Goal: Obtain resource: Obtain resource

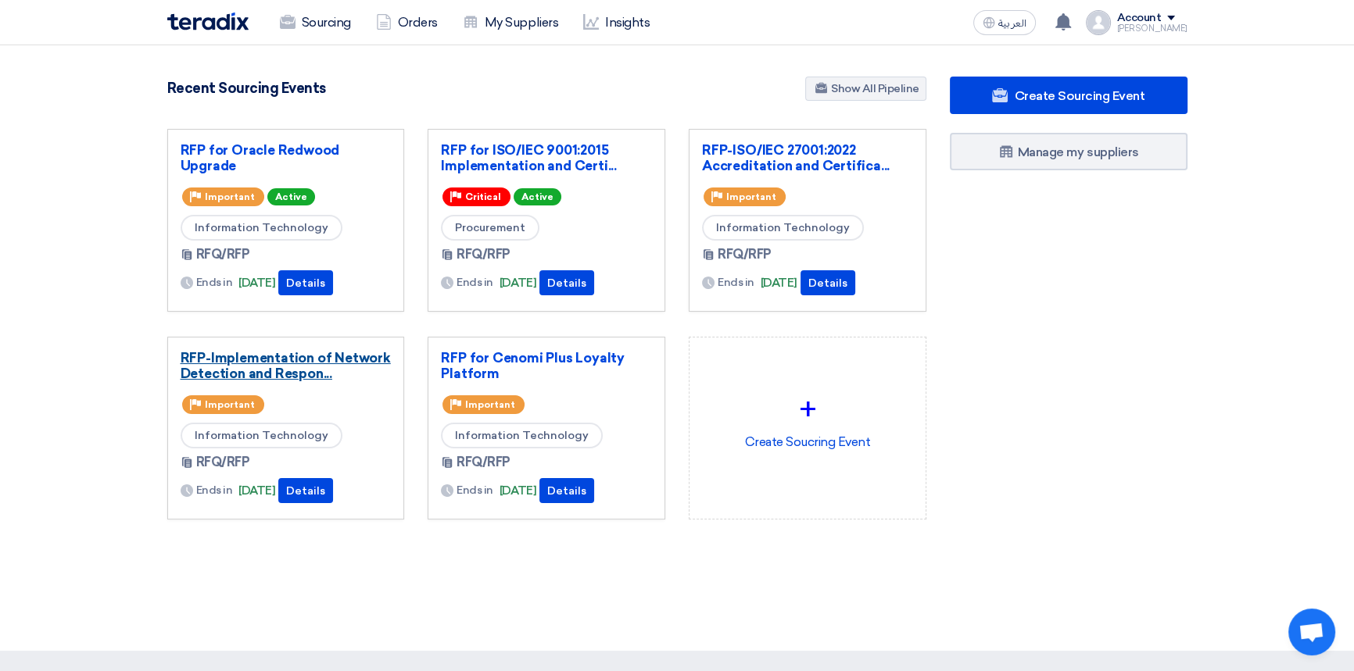
click at [278, 363] on link "RFP-Implementation of Network Detection and Respon..." at bounding box center [286, 365] width 211 height 31
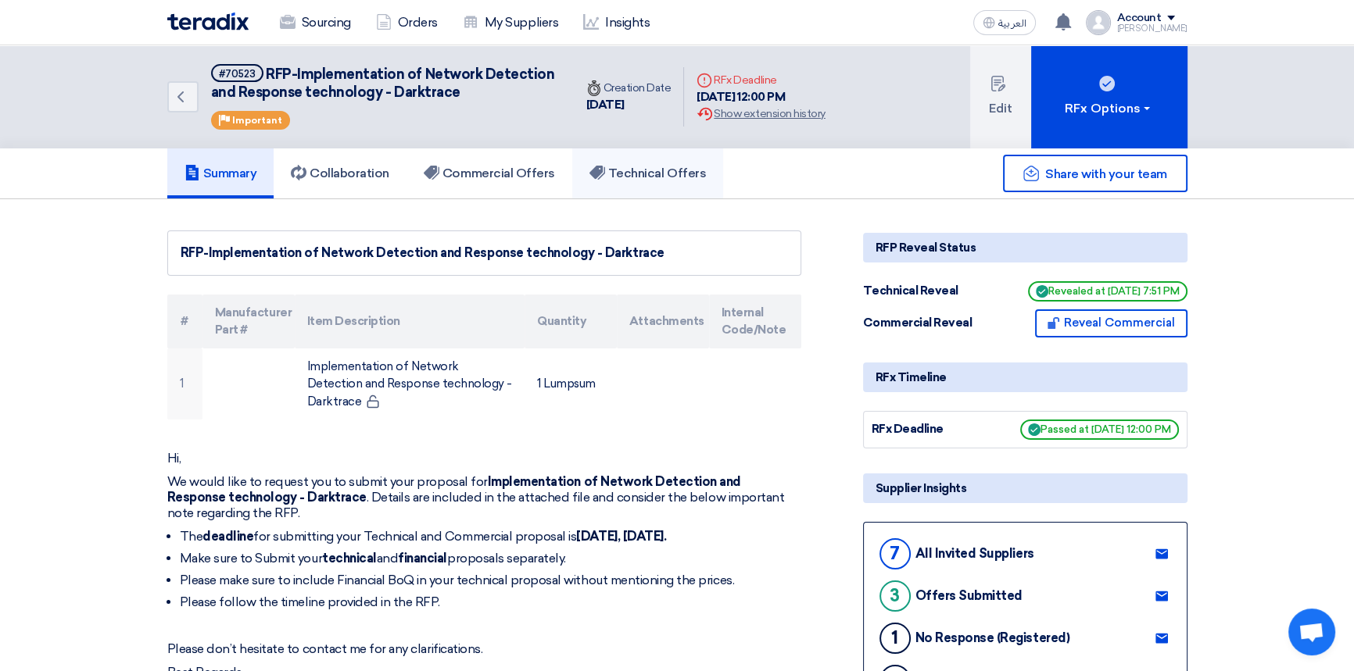
click at [646, 174] on h5 "Technical Offers" at bounding box center [647, 174] width 116 height 16
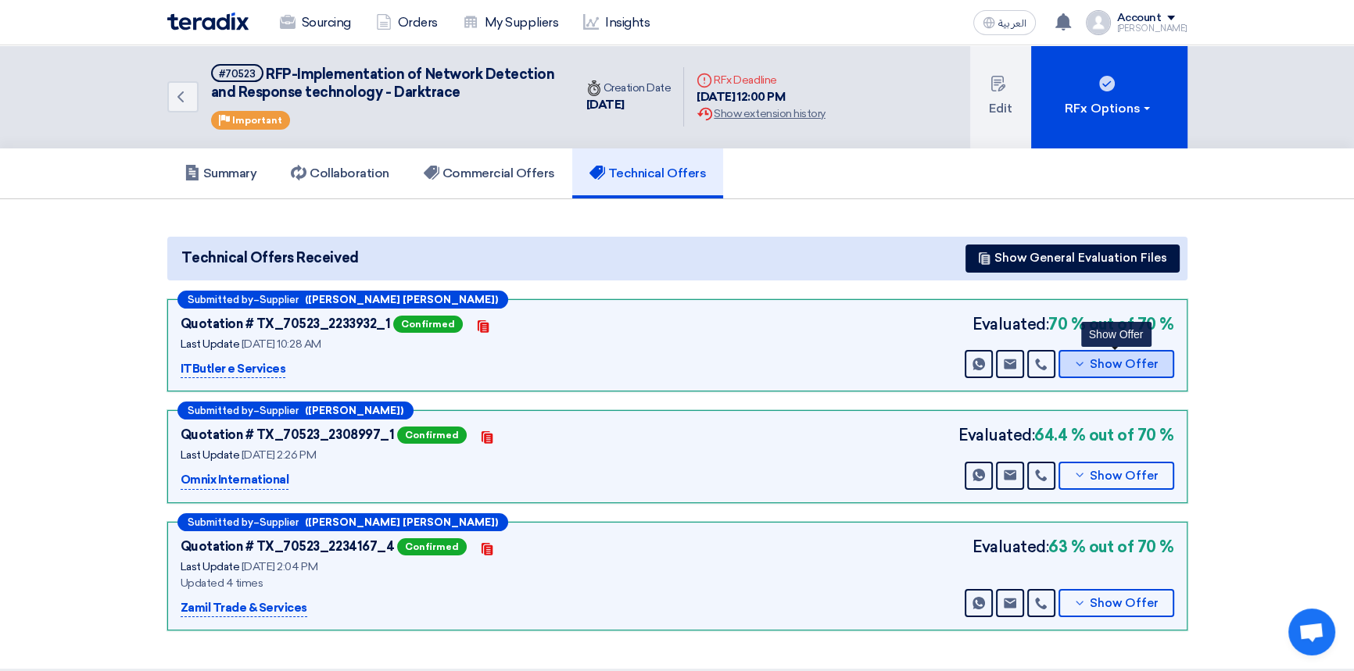
click at [1118, 367] on span "Show Offer" at bounding box center [1124, 365] width 69 height 12
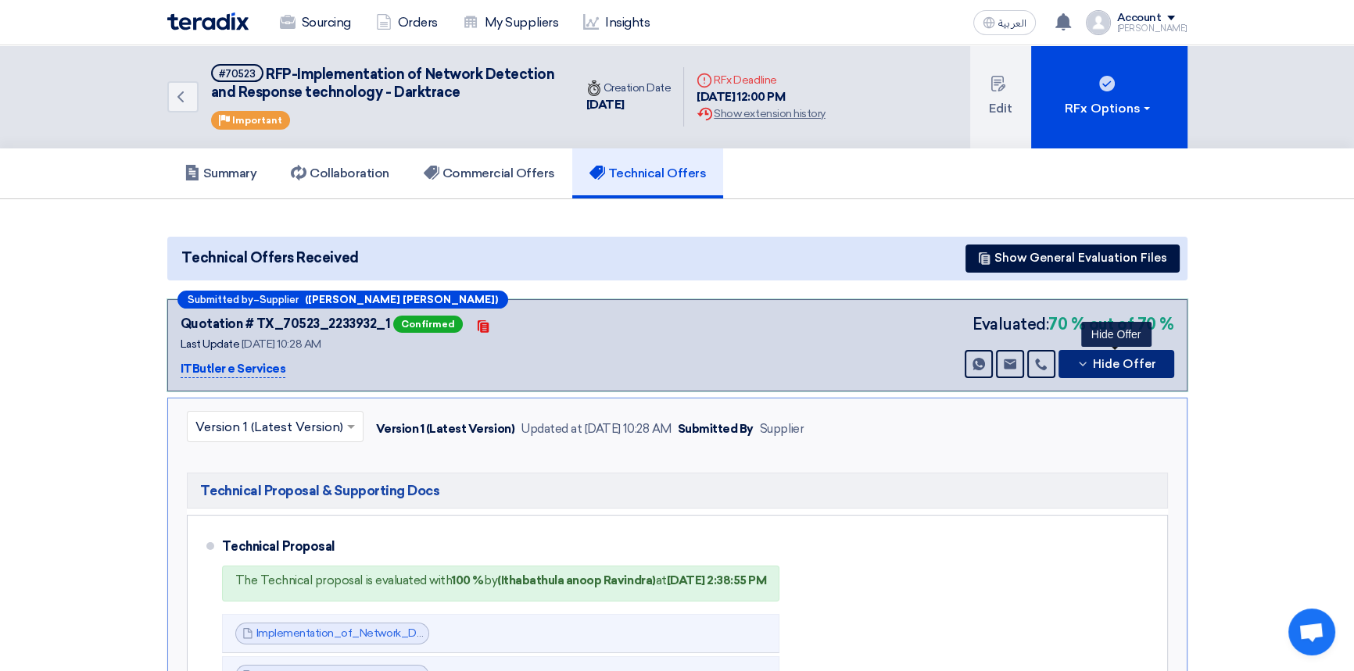
click at [1118, 367] on span "Hide Offer" at bounding box center [1124, 365] width 63 height 12
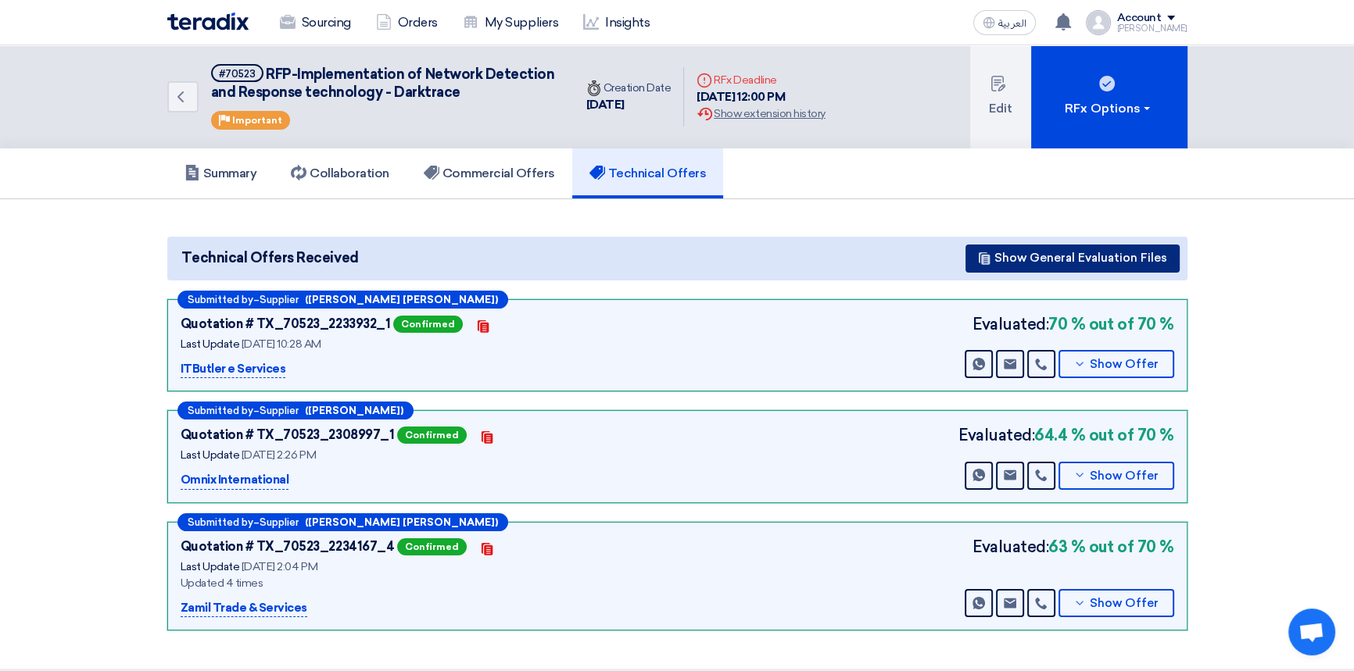
click at [1074, 259] on button "Show General Evaluation Files" at bounding box center [1072, 259] width 214 height 28
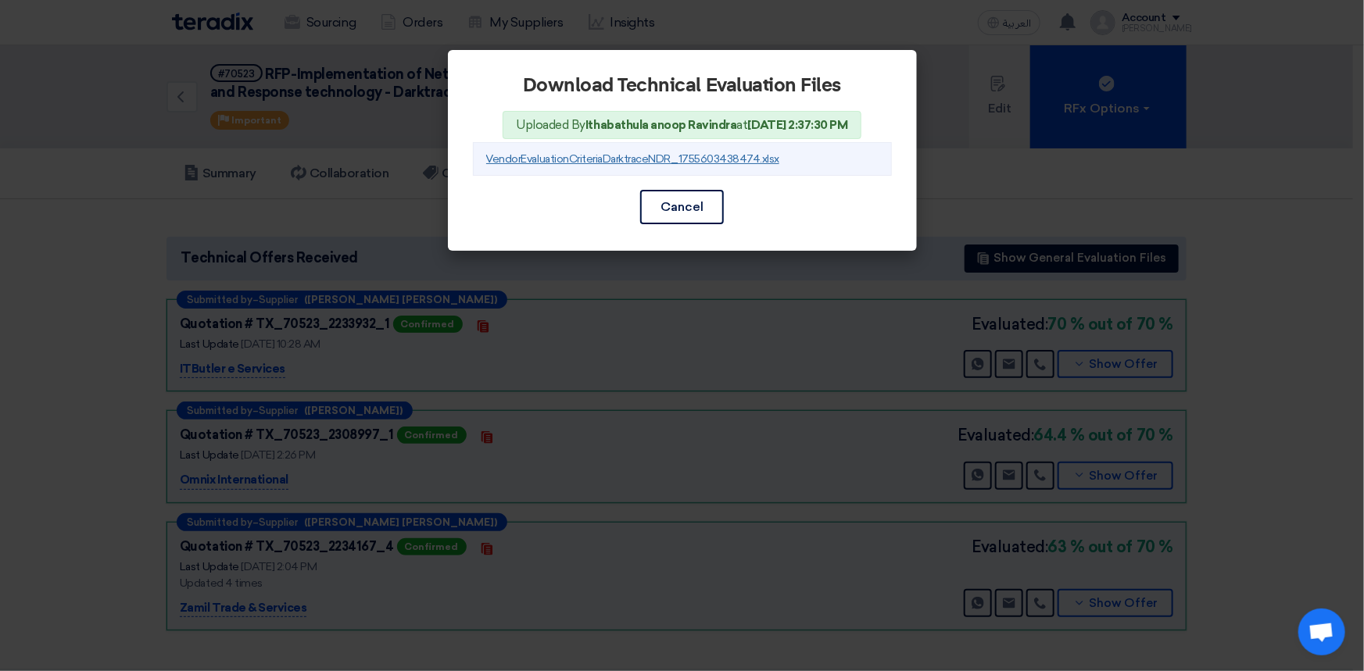
click at [660, 161] on link "VendorEvaluationCriteriaDarktraceNDR_1755603438474.xlsx" at bounding box center [633, 158] width 294 height 13
click at [685, 217] on button "Cancel" at bounding box center [682, 207] width 84 height 34
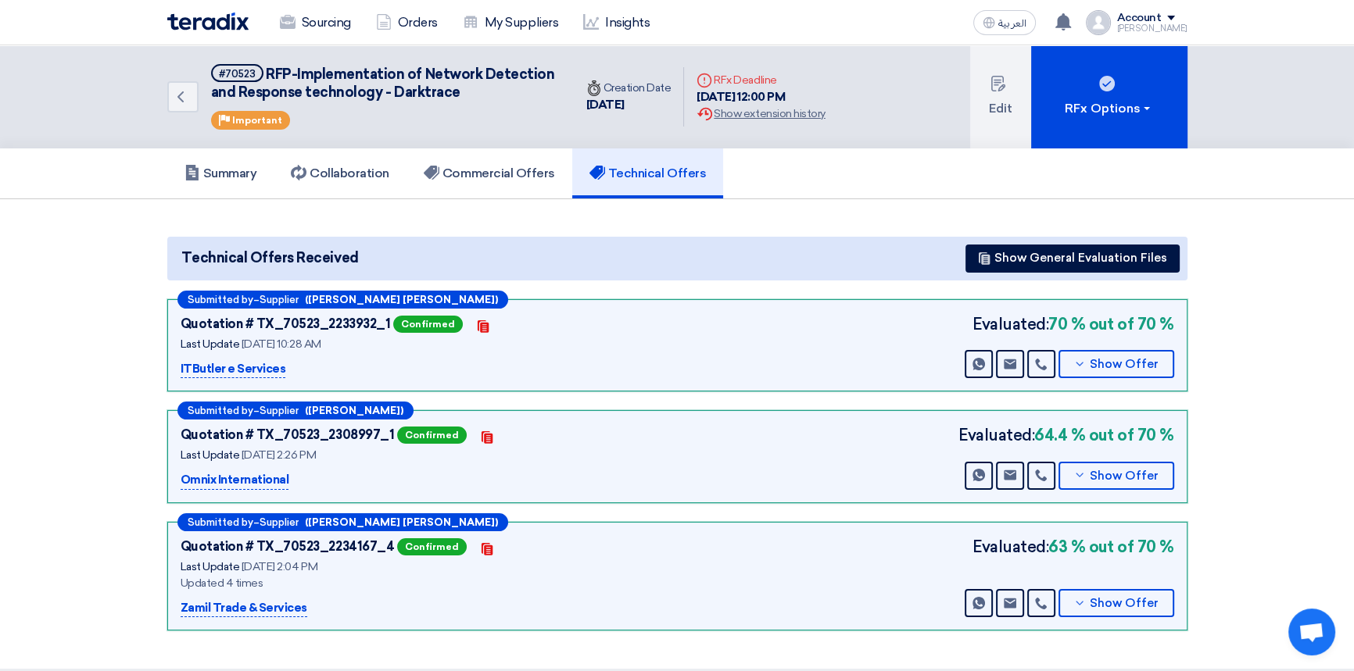
click at [772, 219] on section "Technical Offers Received Show General Evaluation Files Submitted by – Supplier…" at bounding box center [677, 434] width 1354 height 471
click at [234, 171] on h5 "Summary" at bounding box center [220, 174] width 73 height 16
